Goal: Information Seeking & Learning: Find contact information

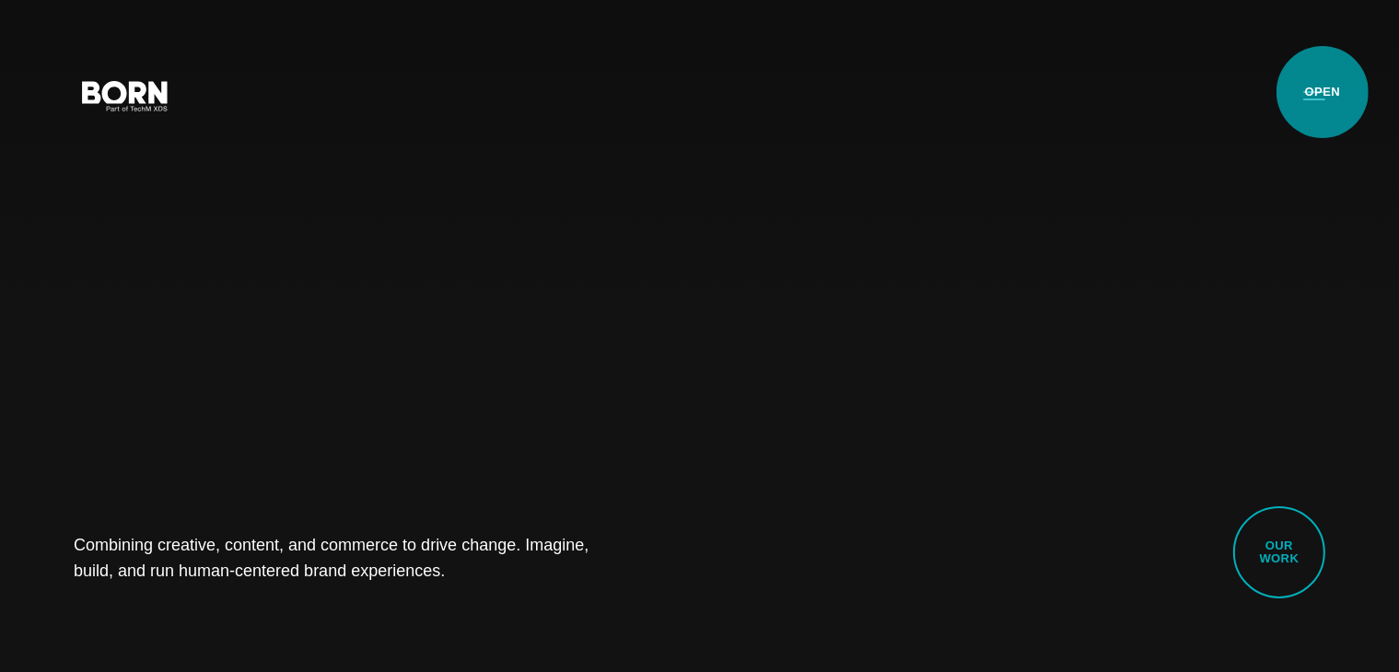
click at [1322, 92] on button "Primary Menu" at bounding box center [1314, 94] width 44 height 39
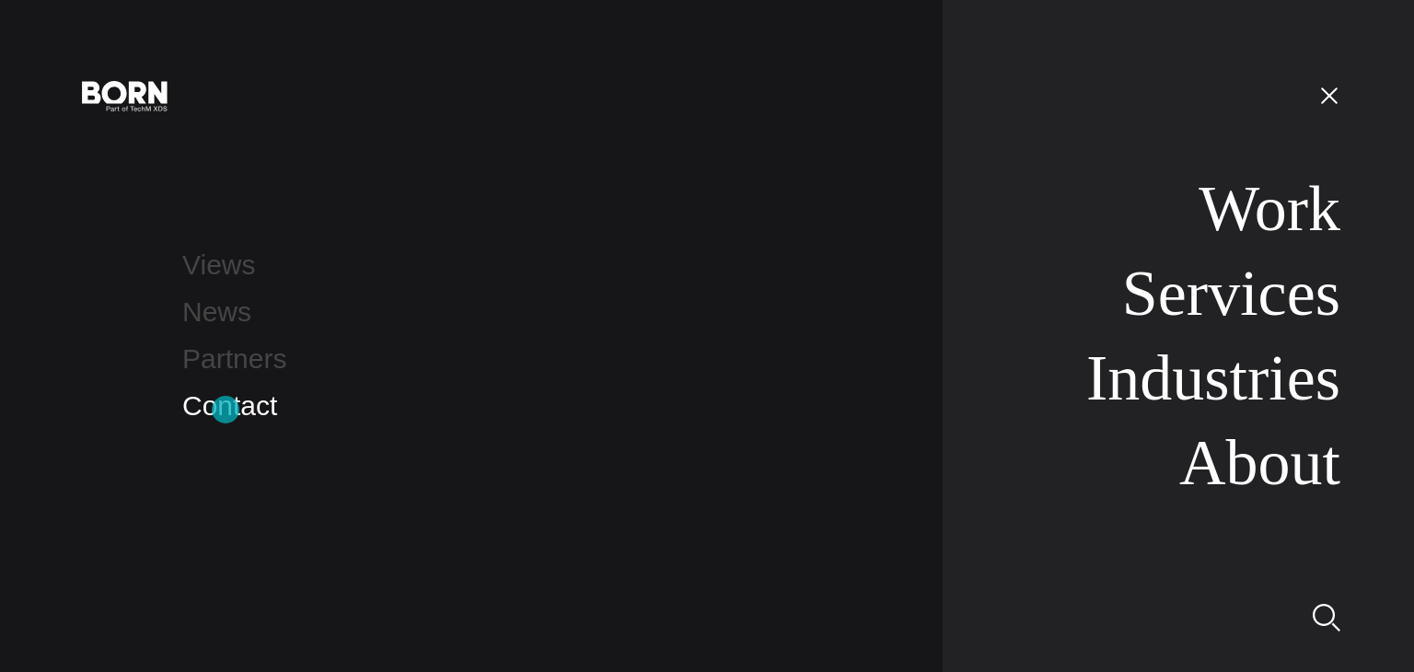
click at [226, 410] on link "Contact" at bounding box center [229, 405] width 95 height 30
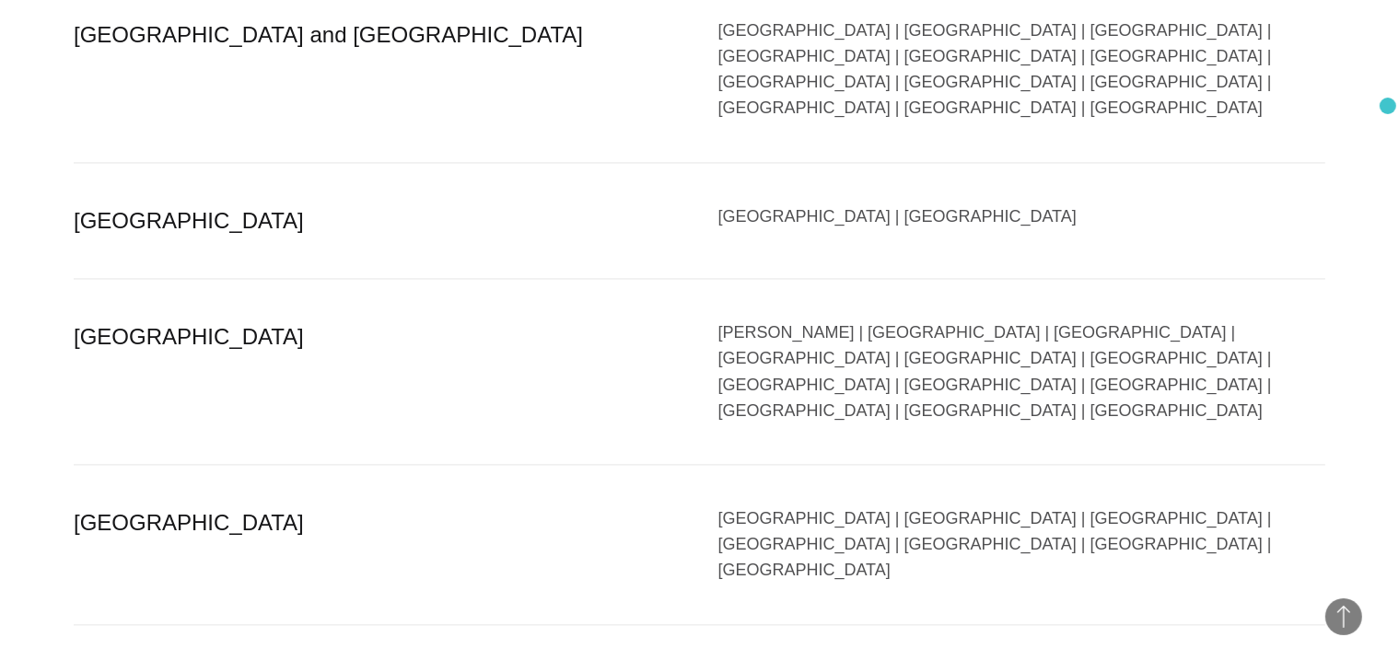
scroll to position [3677, 0]
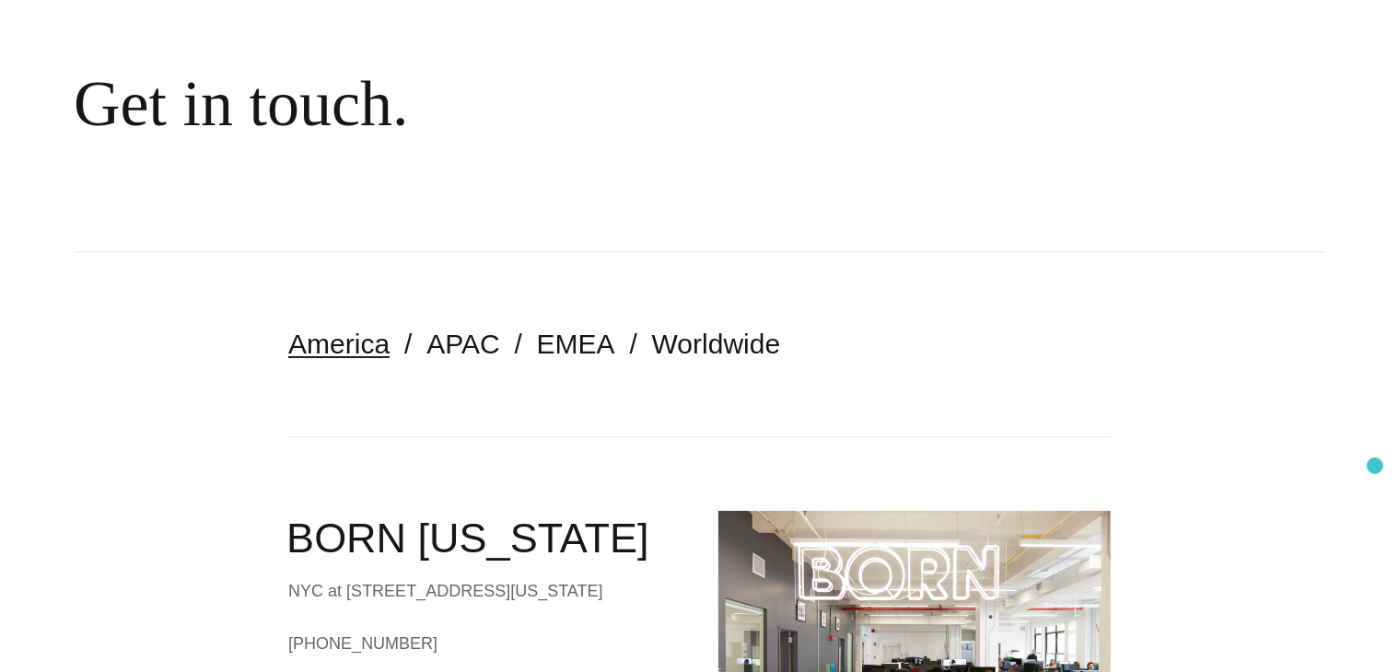
scroll to position [216, 0]
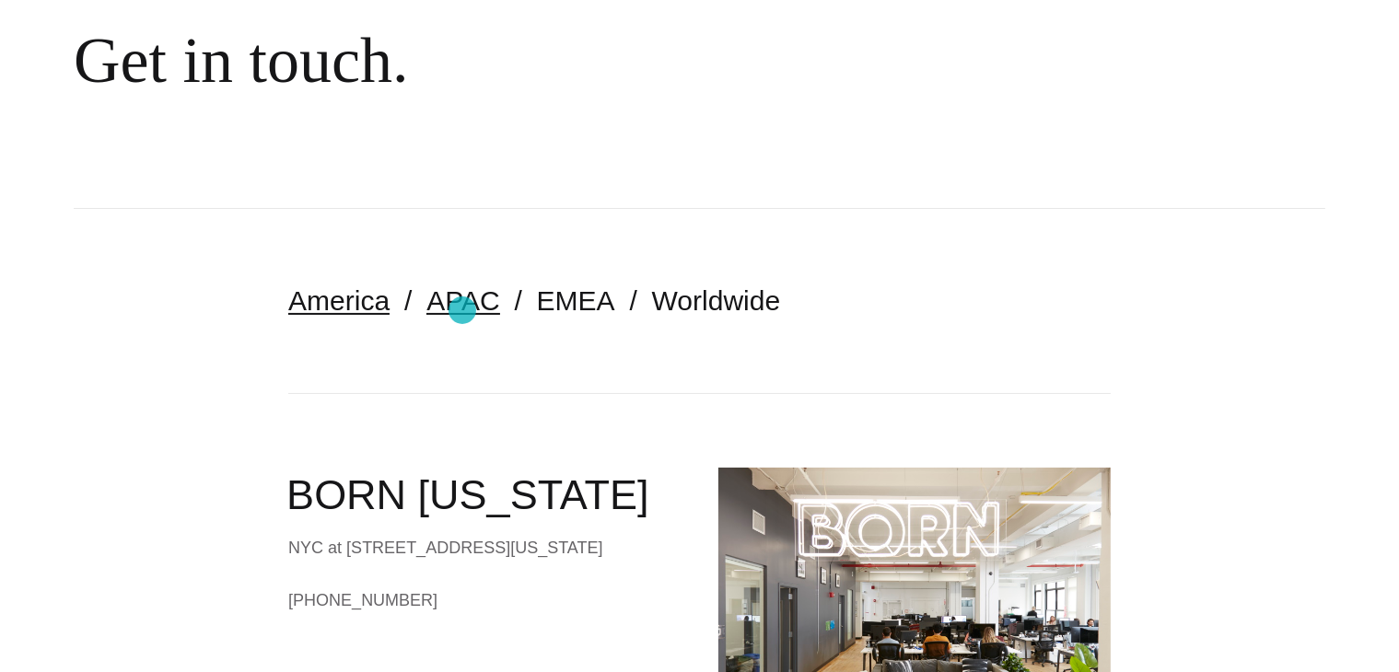
click at [462, 310] on link "APAC" at bounding box center [462, 300] width 73 height 30
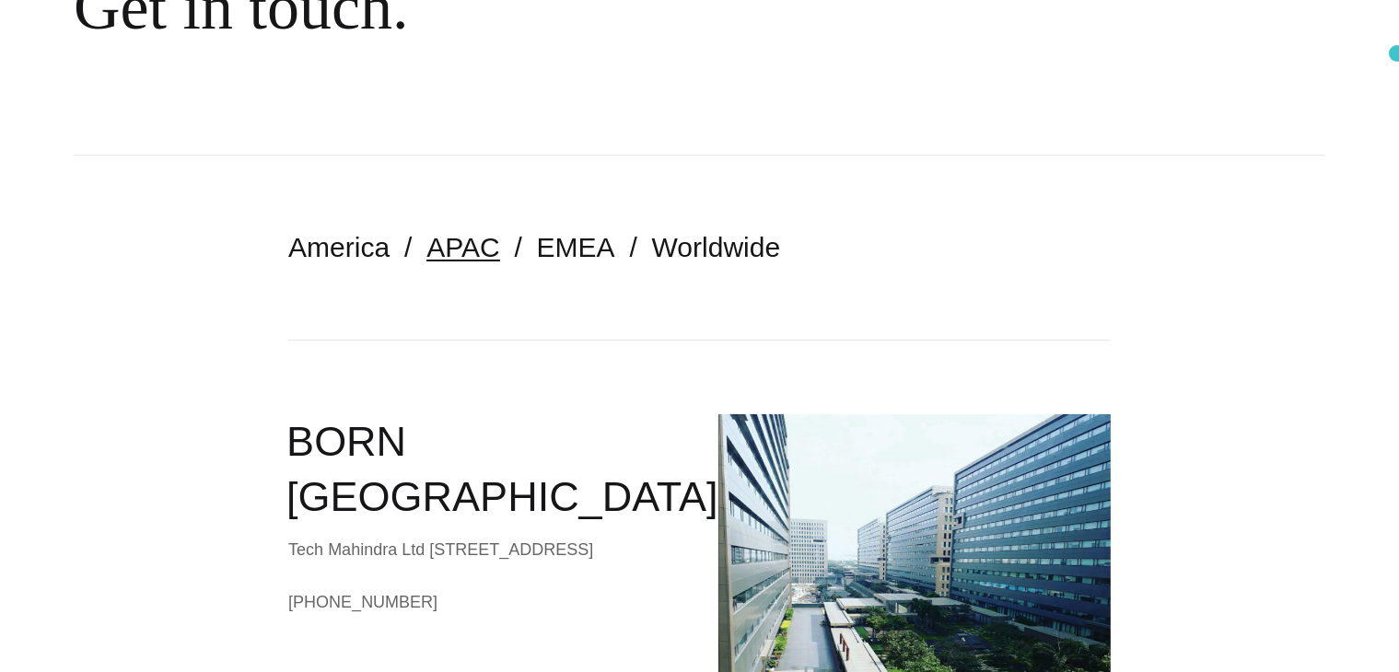
scroll to position [265, 0]
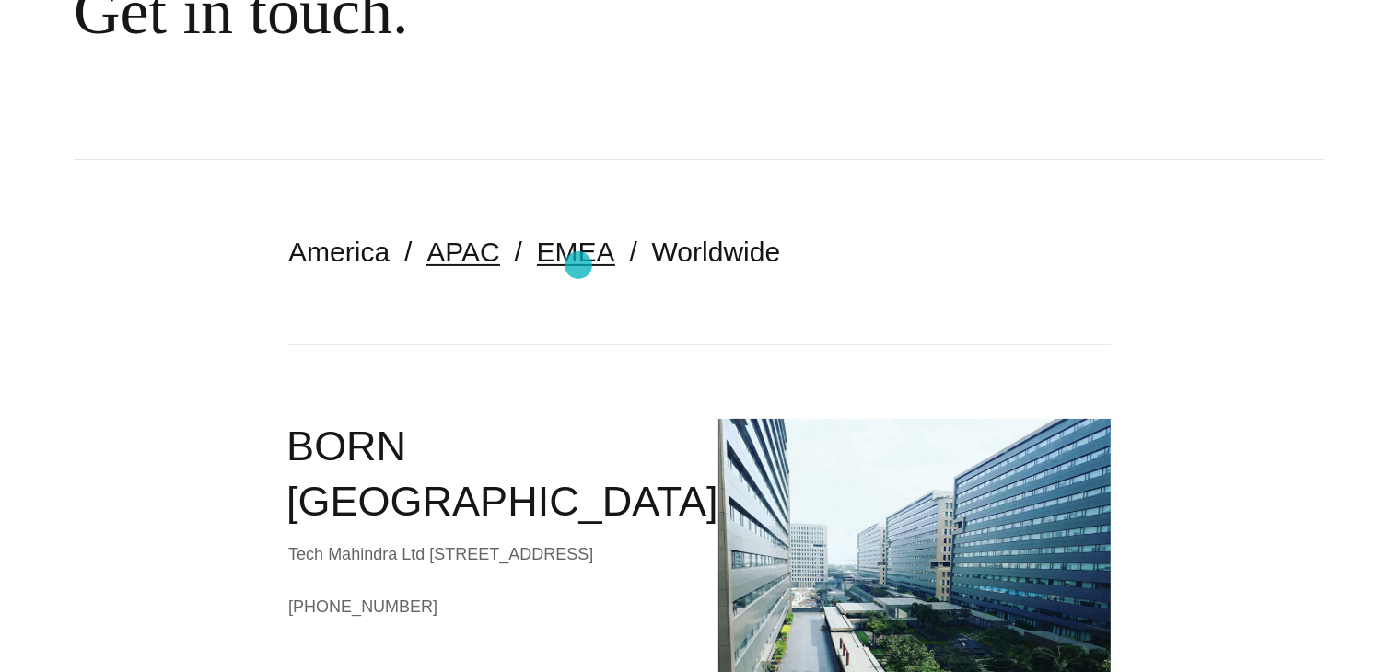
click at [578, 265] on link "EMEA" at bounding box center [576, 252] width 78 height 30
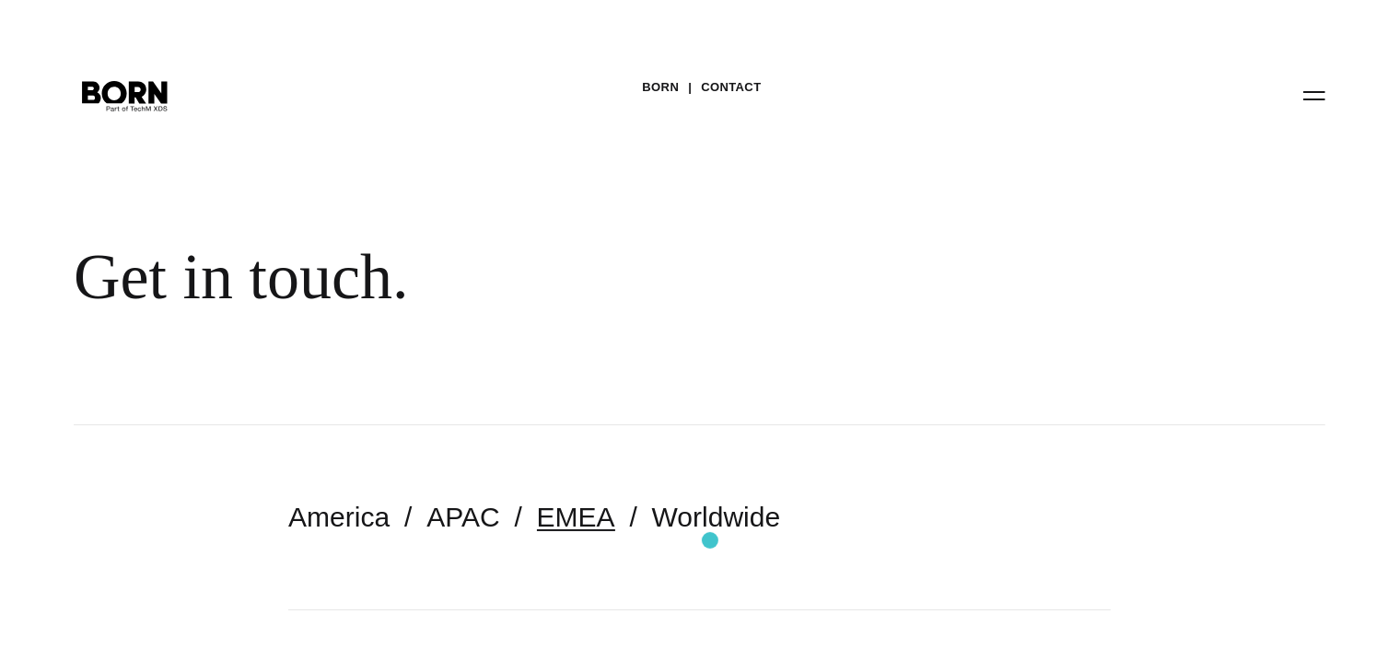
click at [710, 540] on nav "America APAC EMEA Worldwide" at bounding box center [699, 517] width 822 height 184
click at [710, 516] on link "Worldwide" at bounding box center [716, 517] width 129 height 30
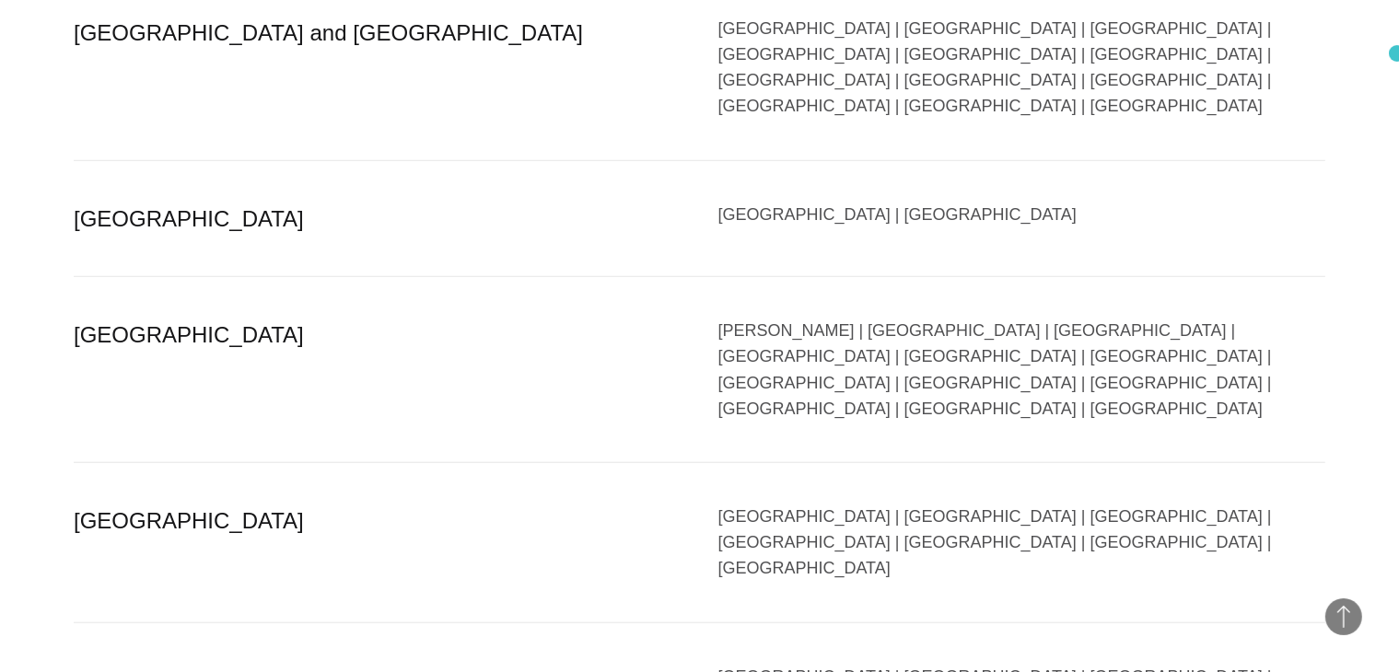
scroll to position [1399, 0]
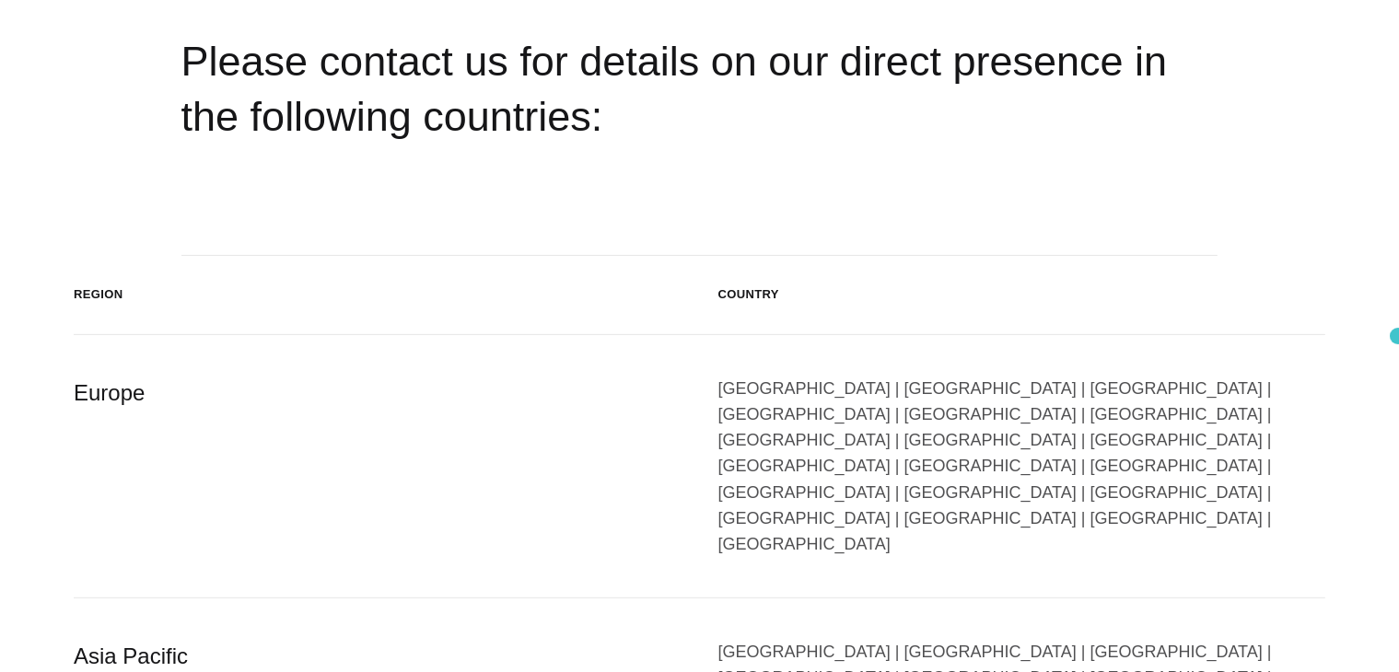
scroll to position [0, 0]
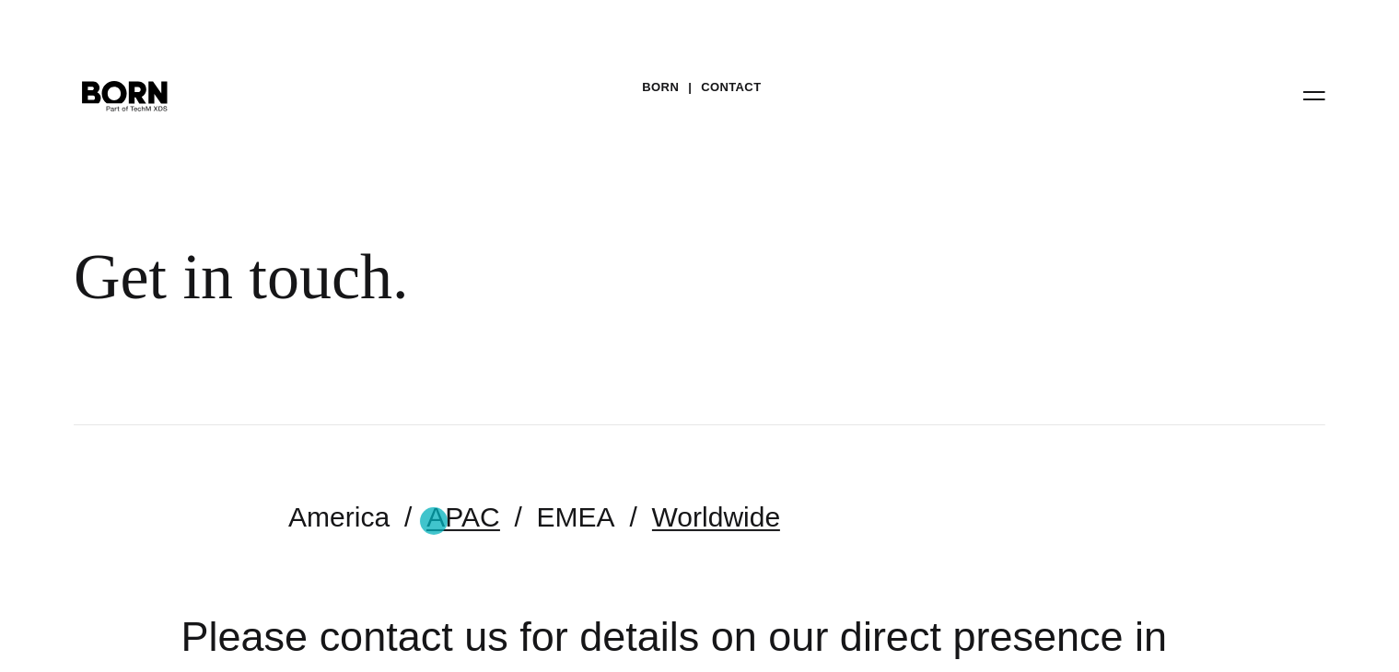
click at [434, 521] on link "APAC" at bounding box center [462, 517] width 73 height 30
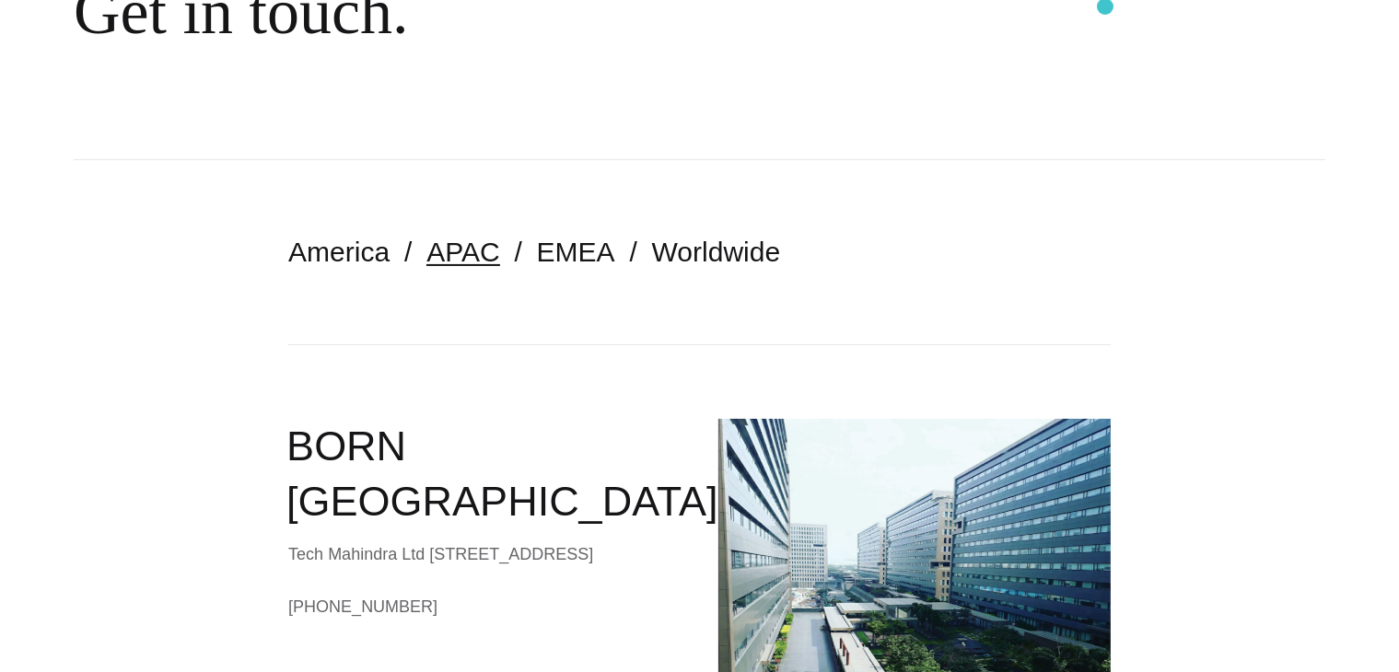
scroll to position [136, 0]
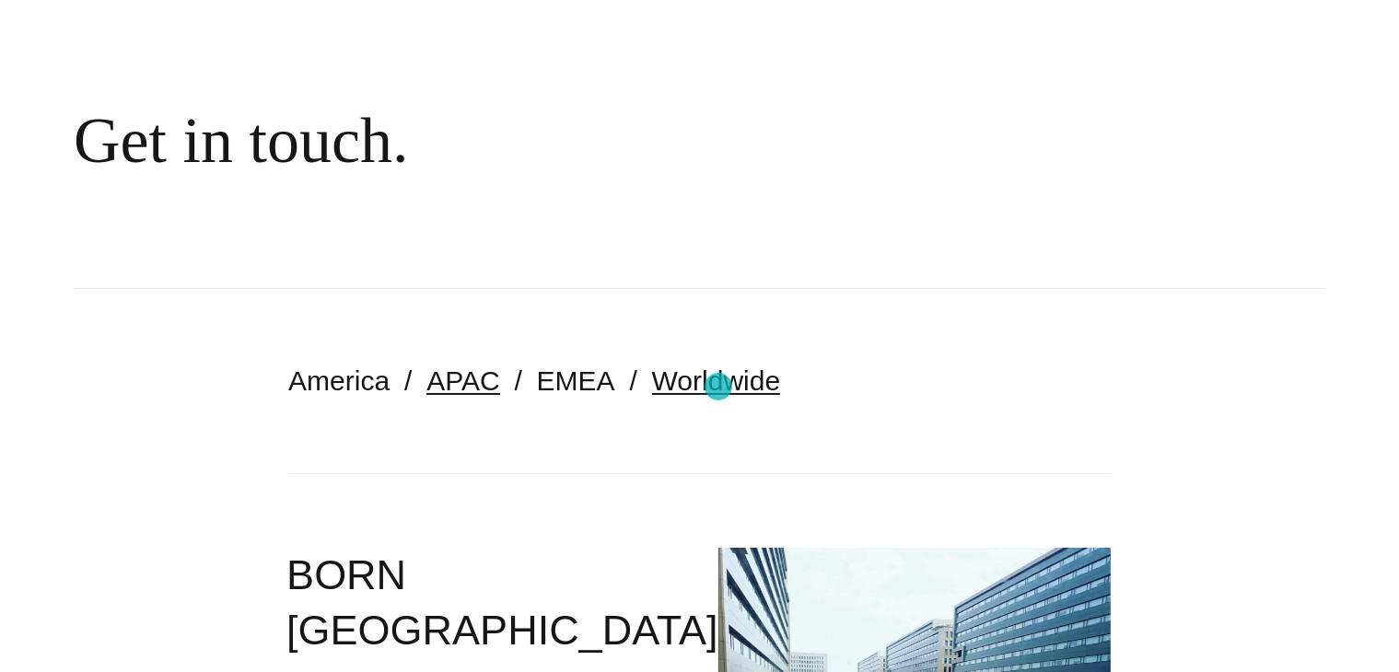
click at [718, 387] on link "Worldwide" at bounding box center [716, 381] width 129 height 30
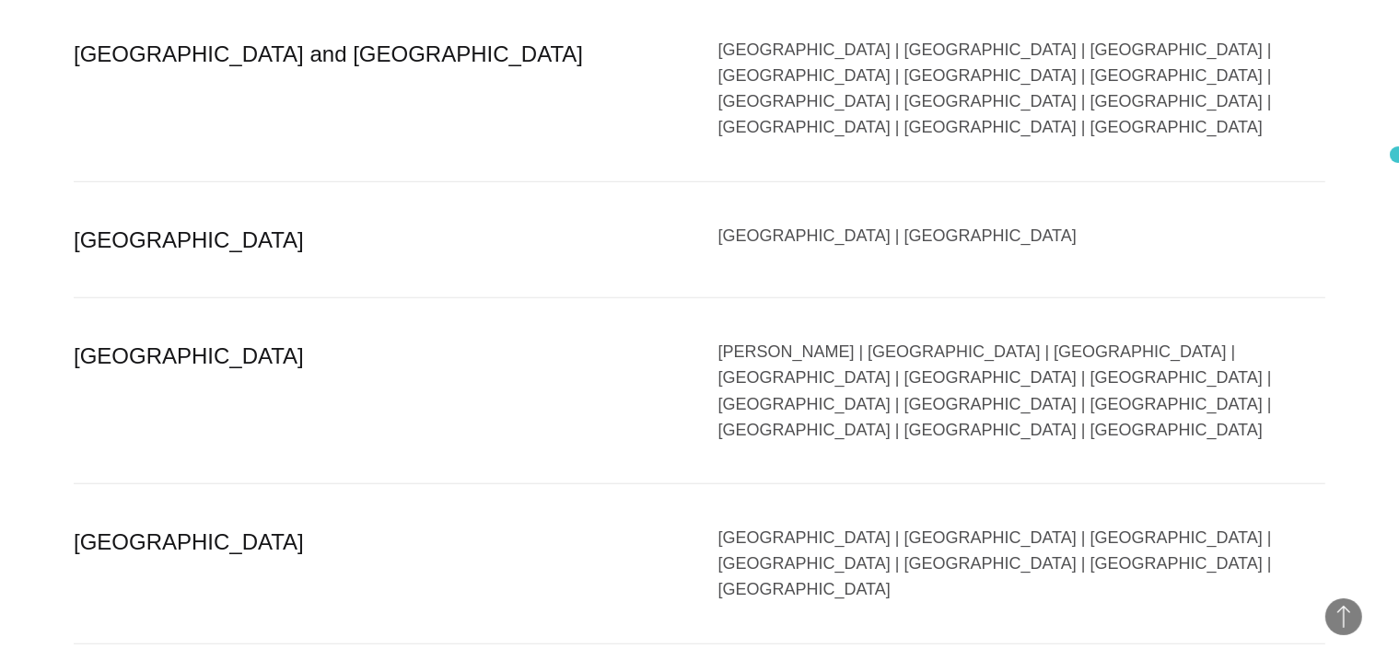
scroll to position [1480, 0]
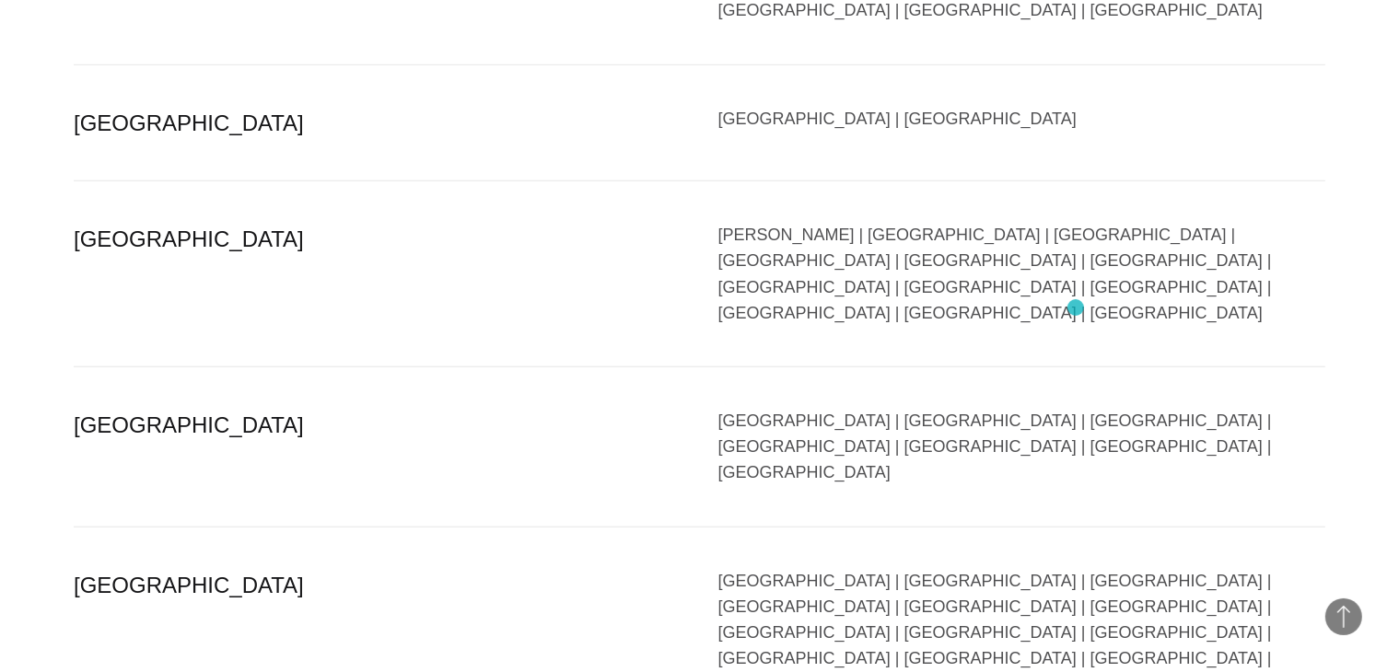
click at [1075, 568] on div "[GEOGRAPHIC_DATA] | [GEOGRAPHIC_DATA] | [GEOGRAPHIC_DATA] | [GEOGRAPHIC_DATA] |…" at bounding box center [1022, 646] width 608 height 156
